Goal: Task Accomplishment & Management: Use online tool/utility

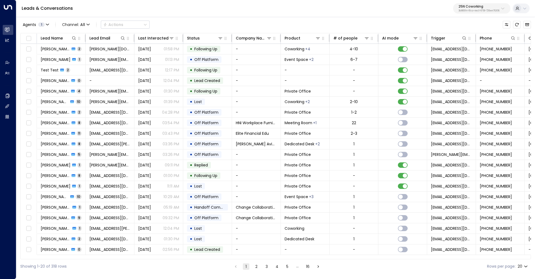
click at [464, 9] on div "25N Coworking 3b9800f4-81ca-4ec0-8758-72fbe4763f36" at bounding box center [478, 8] width 41 height 7
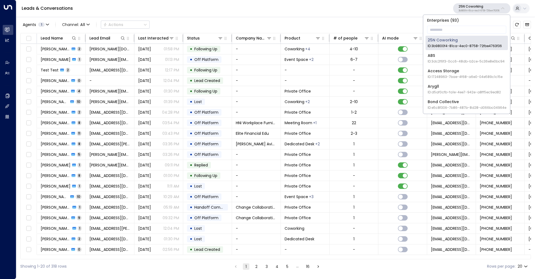
click at [473, 11] on p "3b9800f4-81ca-4ec0-8758-72fbe4763f36" at bounding box center [478, 11] width 41 height 2
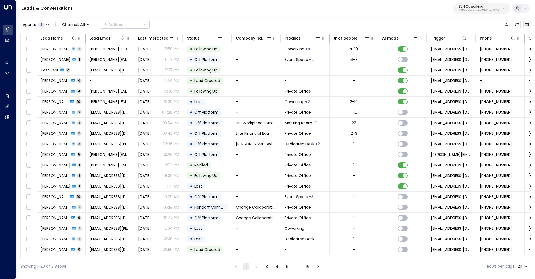
click at [473, 11] on p "3b9800f4-81ca-4ec0-8758-72fbe4763f36" at bounding box center [478, 11] width 41 height 2
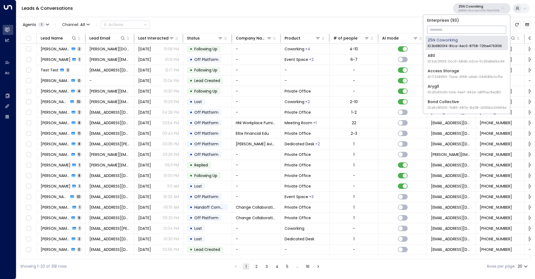
type input "*"
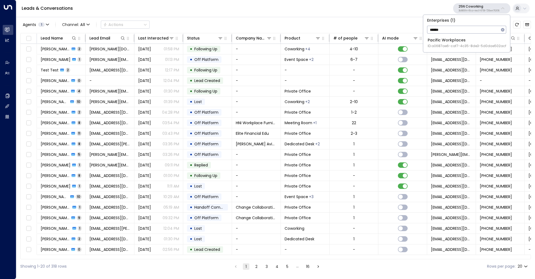
type input "******"
click at [468, 40] on div "Pacific Workplaces ID: a0687ae6-caf7-4c35-8de3-5d0dae502acf" at bounding box center [466, 42] width 79 height 11
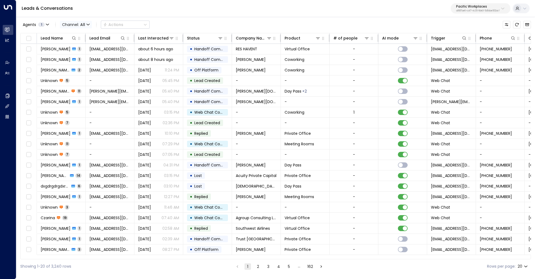
click at [70, 22] on span "Channel: All" at bounding box center [76, 25] width 32 height 8
click at [73, 76] on span "Web Chat" at bounding box center [76, 77] width 20 height 6
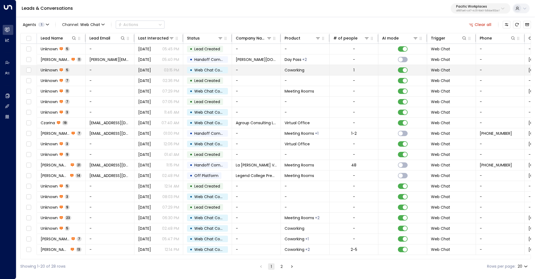
click at [48, 68] on span "Unknown" at bounding box center [49, 69] width 17 height 5
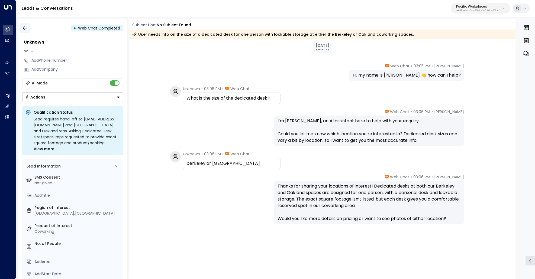
click at [22, 28] on icon "button" at bounding box center [24, 27] width 5 height 5
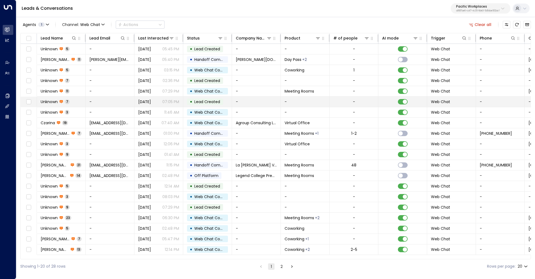
click at [54, 100] on span "Unknown" at bounding box center [49, 101] width 17 height 5
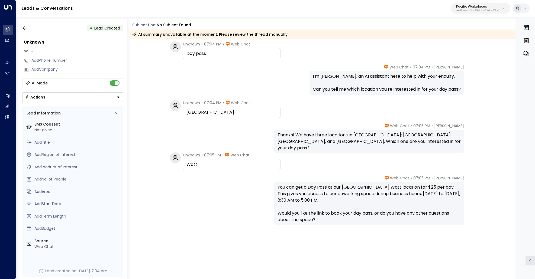
scroll to position [45, 0]
click at [471, 11] on p "a0687ae6-caf7-4c35-8de3-5d0dae502acf" at bounding box center [477, 11] width 43 height 2
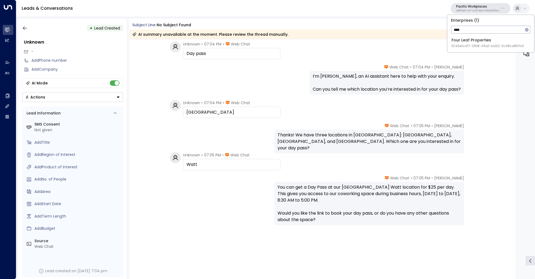
type input "****"
click at [469, 41] on div "Four Leaf Properties ID: 34e1cd17-0f68-49af-bd32-3c48ce8611d1" at bounding box center [487, 42] width 72 height 11
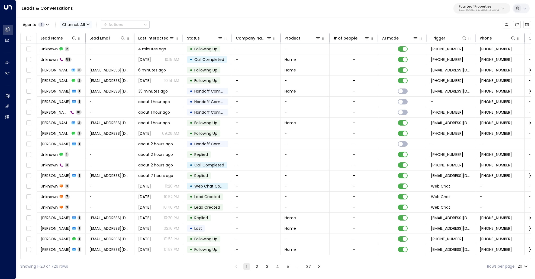
click at [72, 25] on span "Channel: All" at bounding box center [76, 25] width 32 height 8
click at [80, 74] on li "Web Chat" at bounding box center [78, 76] width 35 height 9
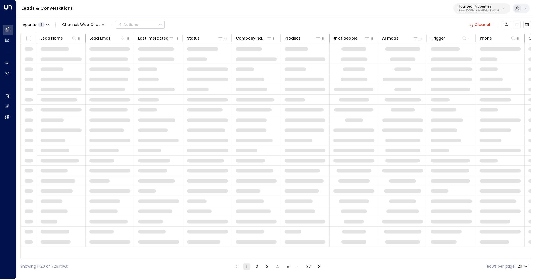
scroll to position [9, 0]
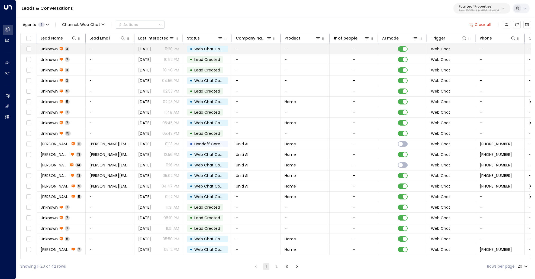
click at [54, 47] on span "Unknown" at bounding box center [49, 48] width 17 height 5
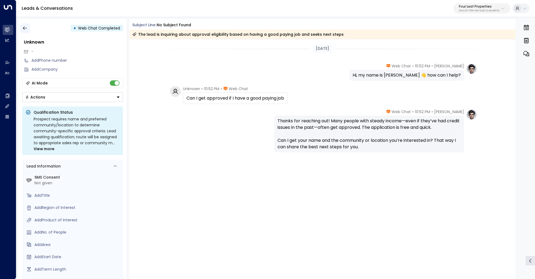
click at [25, 27] on icon "button" at bounding box center [24, 27] width 5 height 5
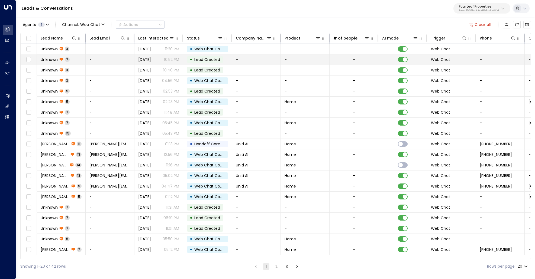
click at [51, 58] on span "Unknown" at bounding box center [49, 59] width 17 height 5
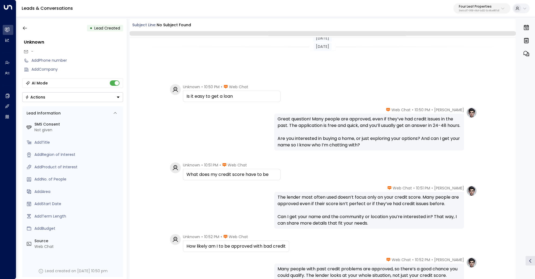
scroll to position [75, 0]
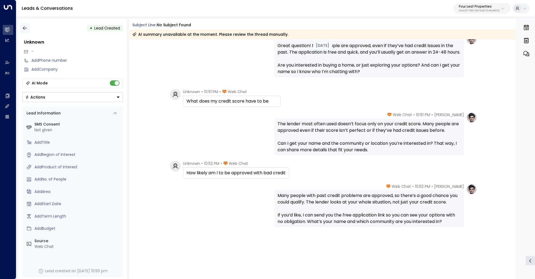
click at [25, 28] on icon "button" at bounding box center [25, 29] width 4 height 4
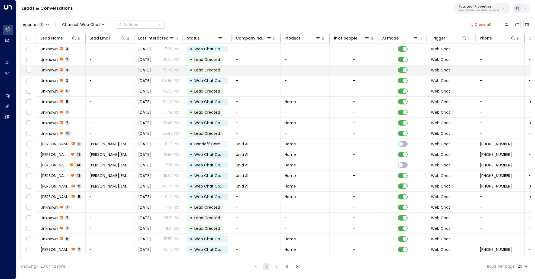
click at [45, 67] on span "Unknown" at bounding box center [49, 69] width 17 height 5
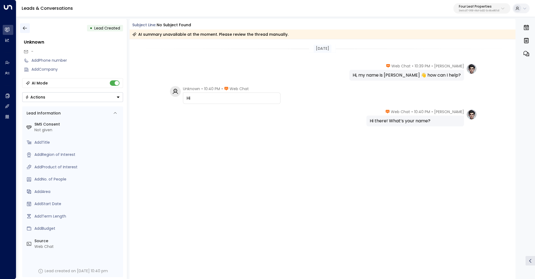
click at [21, 28] on button "button" at bounding box center [25, 28] width 10 height 10
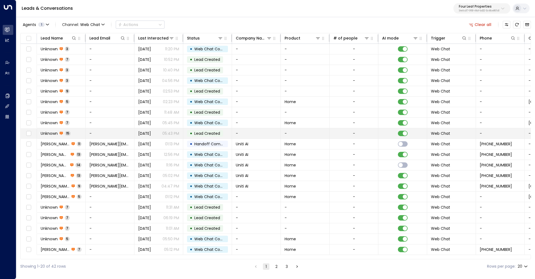
click at [51, 131] on span "Unknown" at bounding box center [49, 133] width 17 height 5
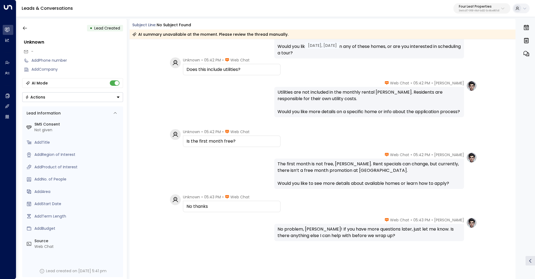
scroll to position [286, 0]
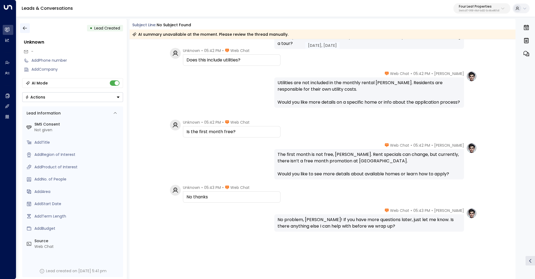
click at [26, 27] on icon "button" at bounding box center [24, 27] width 5 height 5
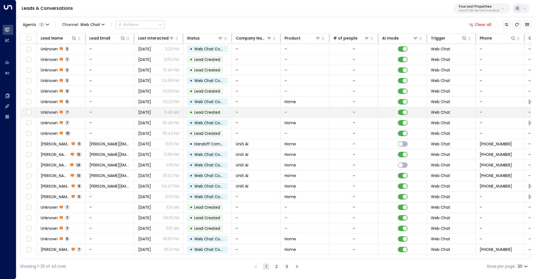
click at [49, 113] on span "Unknown" at bounding box center [49, 112] width 17 height 5
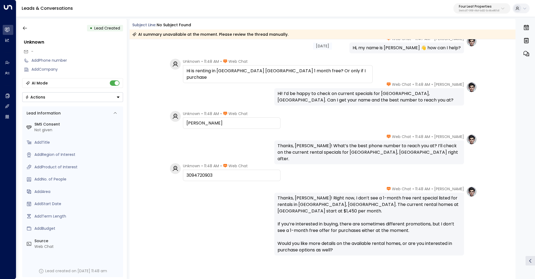
scroll to position [28, 0]
click at [28, 29] on button "button" at bounding box center [25, 28] width 10 height 10
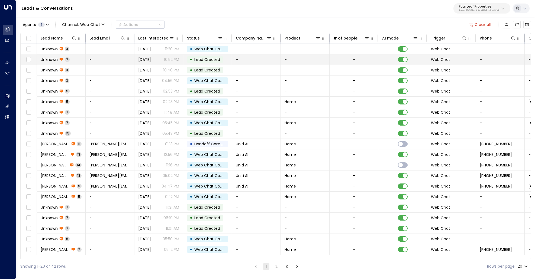
click at [55, 60] on span "Unknown" at bounding box center [49, 59] width 17 height 5
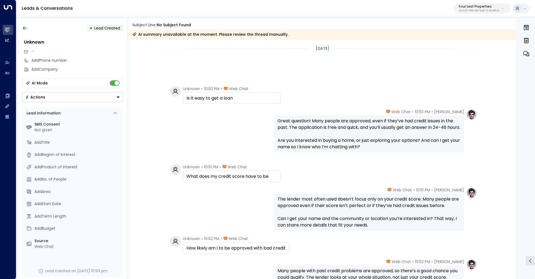
scroll to position [77, 0]
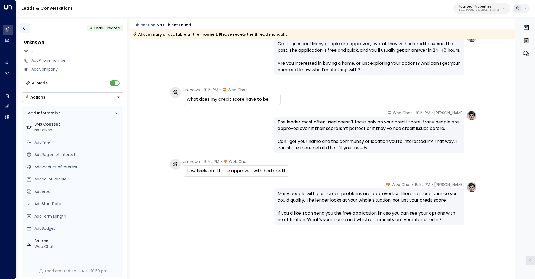
click at [24, 28] on icon "button" at bounding box center [24, 27] width 5 height 5
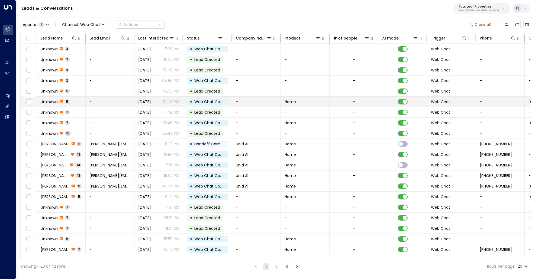
click at [44, 102] on span "Unknown" at bounding box center [49, 101] width 17 height 5
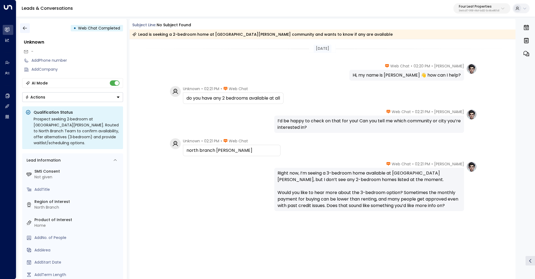
click at [26, 28] on icon "button" at bounding box center [24, 27] width 5 height 5
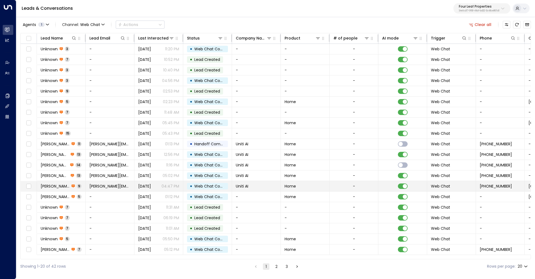
click at [59, 185] on span "[PERSON_NAME]" at bounding box center [55, 186] width 29 height 5
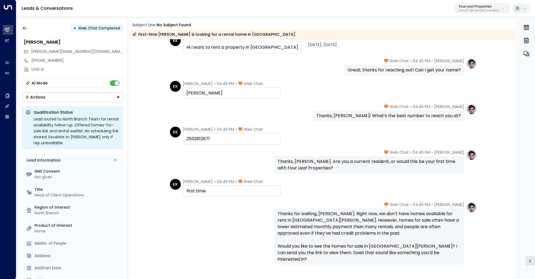
scroll to position [51, 0]
click at [26, 30] on icon "button" at bounding box center [24, 27] width 5 height 5
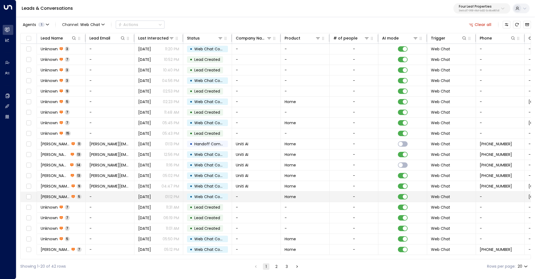
click at [63, 195] on td "[PERSON_NAME] 5" at bounding box center [61, 197] width 49 height 10
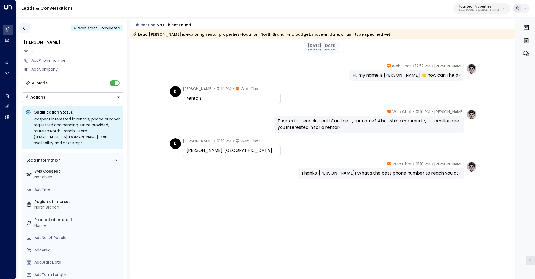
click at [25, 28] on icon "button" at bounding box center [24, 27] width 5 height 5
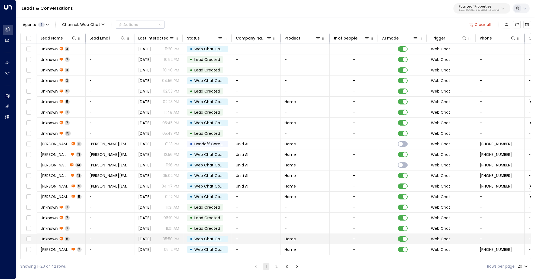
click at [49, 234] on td "Unknown 5" at bounding box center [61, 239] width 49 height 10
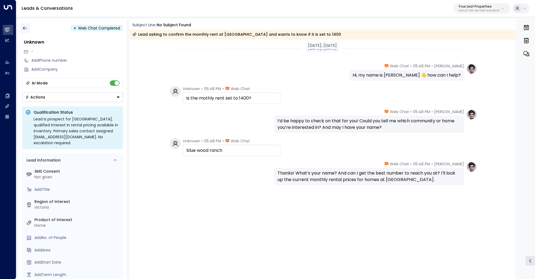
click at [22, 30] on button "button" at bounding box center [25, 28] width 10 height 10
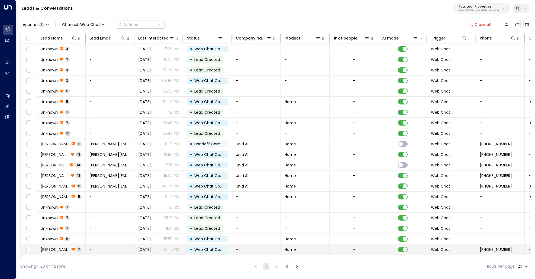
click at [50, 247] on span "[PERSON_NAME]" at bounding box center [55, 249] width 29 height 5
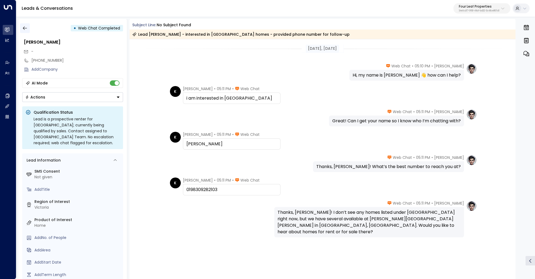
click at [25, 28] on icon "button" at bounding box center [25, 29] width 4 height 4
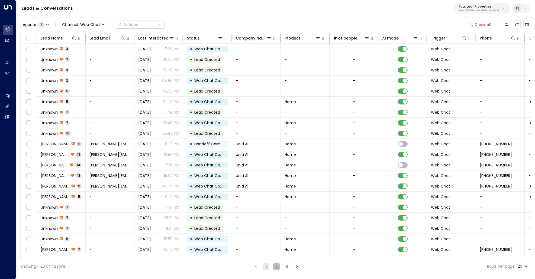
click at [274, 268] on button "2" at bounding box center [276, 267] width 7 height 7
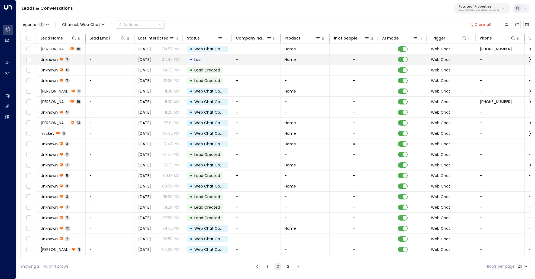
click at [50, 59] on span "Unknown" at bounding box center [49, 59] width 17 height 5
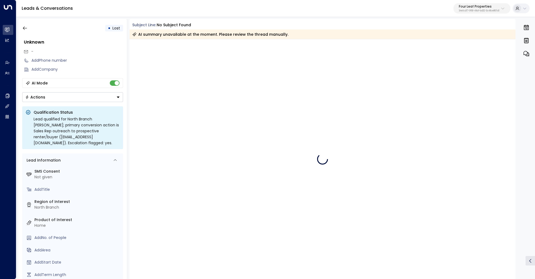
scroll to position [19, 0]
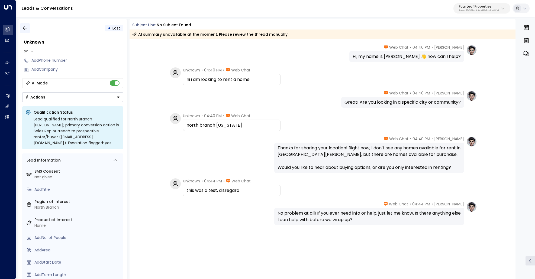
click at [20, 28] on button "button" at bounding box center [25, 28] width 10 height 10
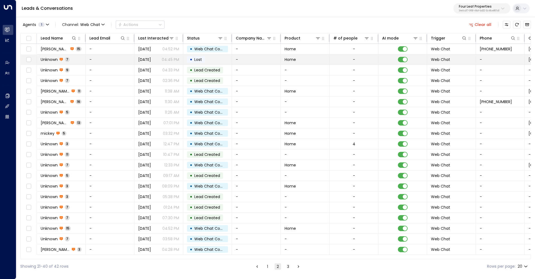
click at [54, 58] on span "Unknown" at bounding box center [49, 59] width 17 height 5
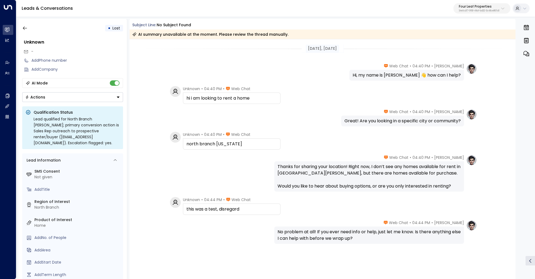
scroll to position [19, 0]
